Goal: Navigation & Orientation: Find specific page/section

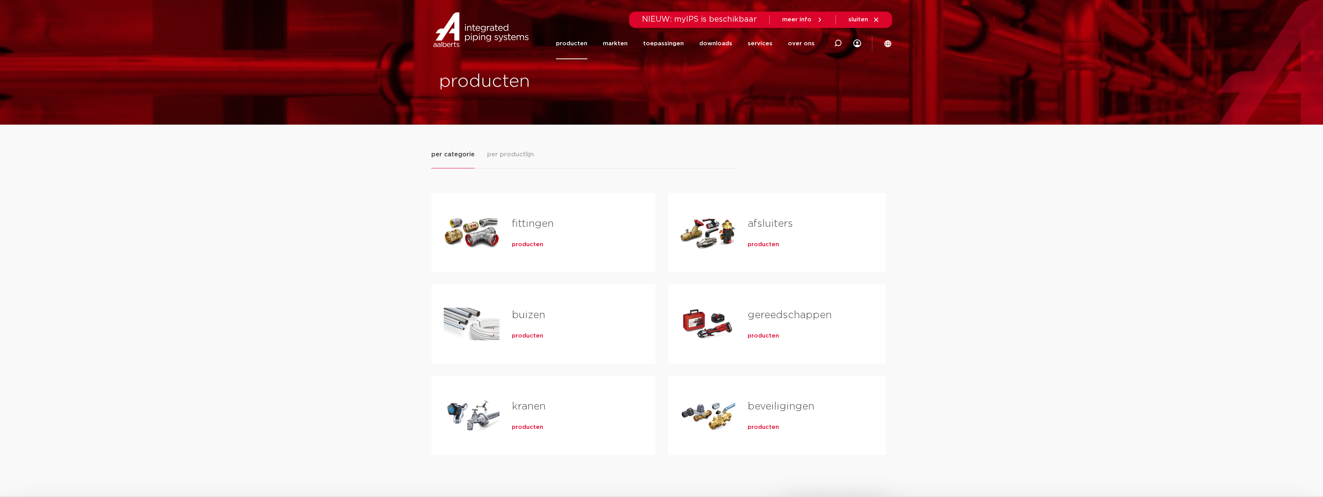
click at [572, 45] on link "producten" at bounding box center [571, 43] width 31 height 31
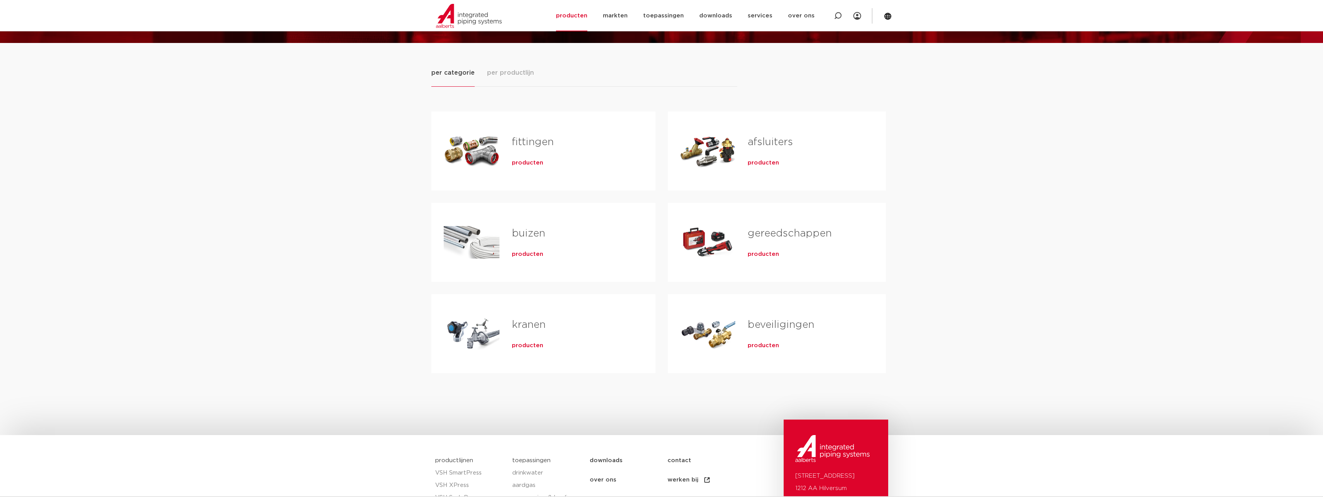
scroll to position [77, 0]
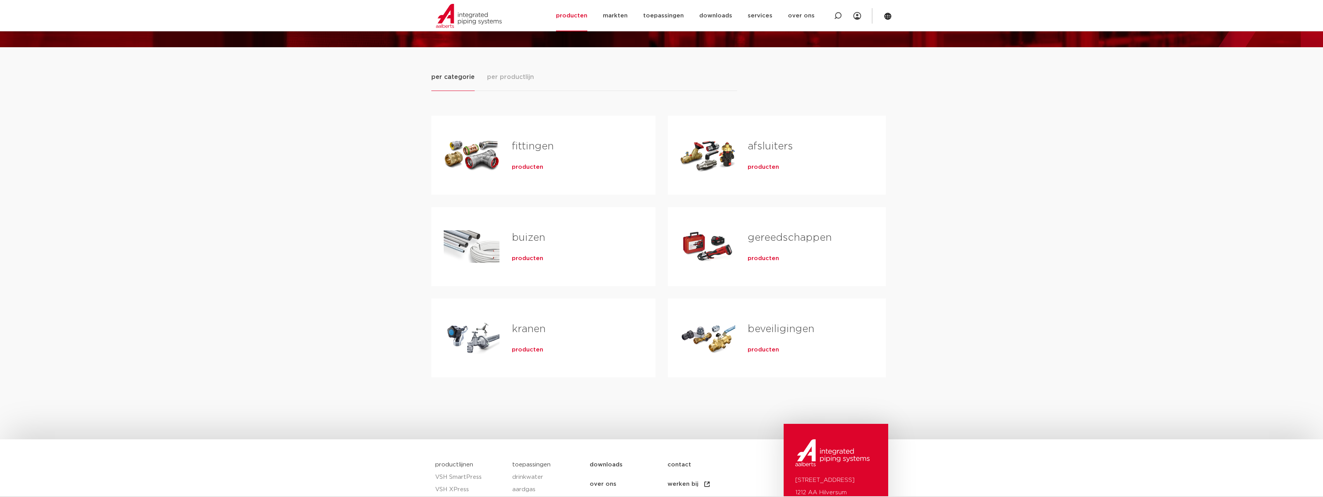
click at [533, 332] on link "kranen" at bounding box center [529, 329] width 34 height 10
